Goal: Information Seeking & Learning: Find specific fact

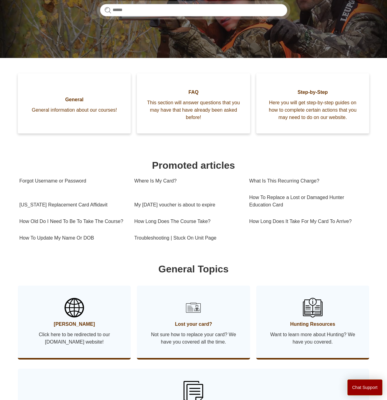
scroll to position [101, 0]
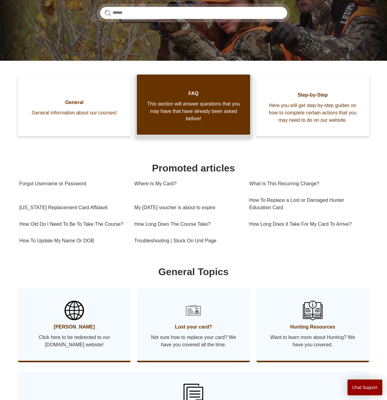
click at [168, 120] on span "This section will answer questions that you may have that have already been ask…" at bounding box center [193, 111] width 94 height 22
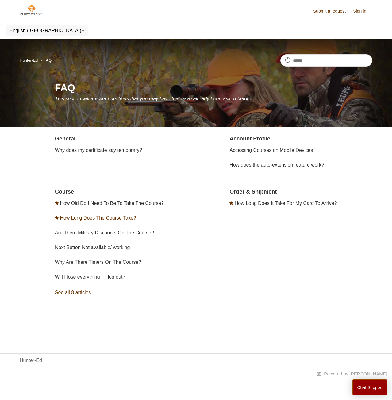
click at [132, 217] on link "How Long Does The Course Take?" at bounding box center [98, 217] width 76 height 5
